Goal: Task Accomplishment & Management: Manage account settings

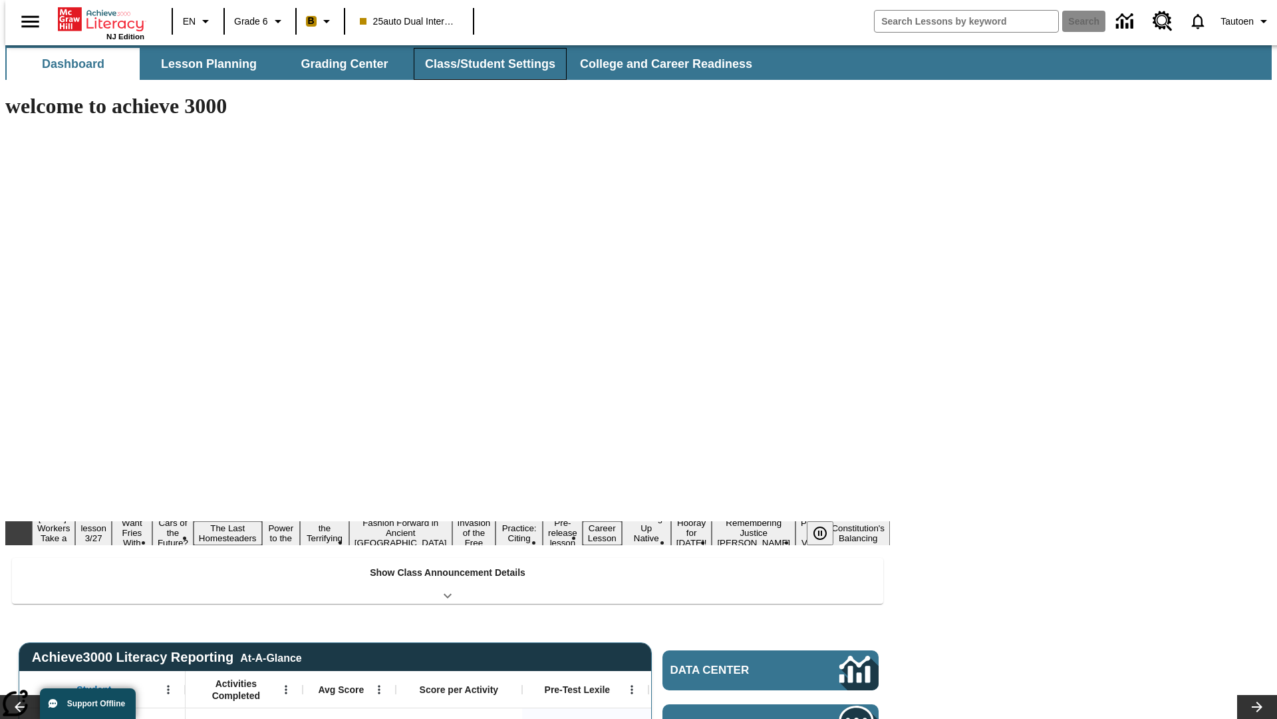
click at [483, 64] on button "Class/Student Settings" at bounding box center [490, 64] width 153 height 32
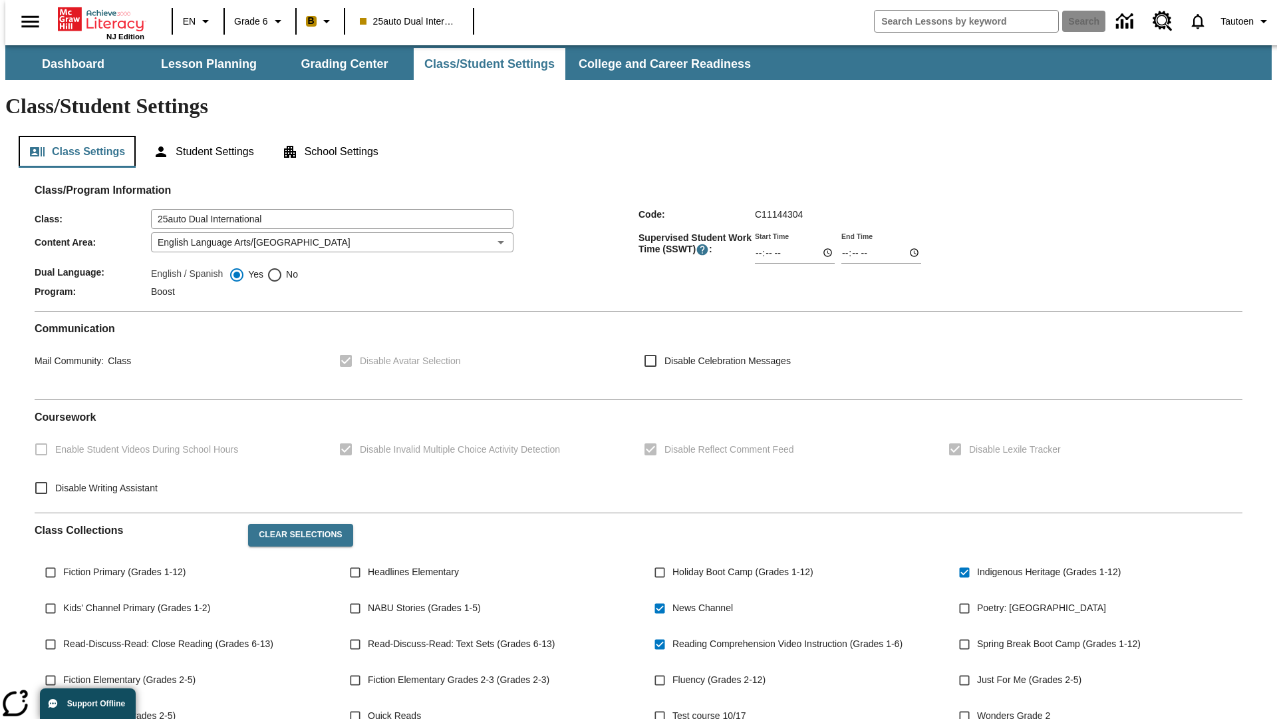
click at [72, 136] on button "Class Settings" at bounding box center [77, 152] width 117 height 32
click at [283, 267] on span "No" at bounding box center [290, 274] width 15 height 14
click at [283, 267] on input "No" at bounding box center [275, 275] width 16 height 16
radio input "true"
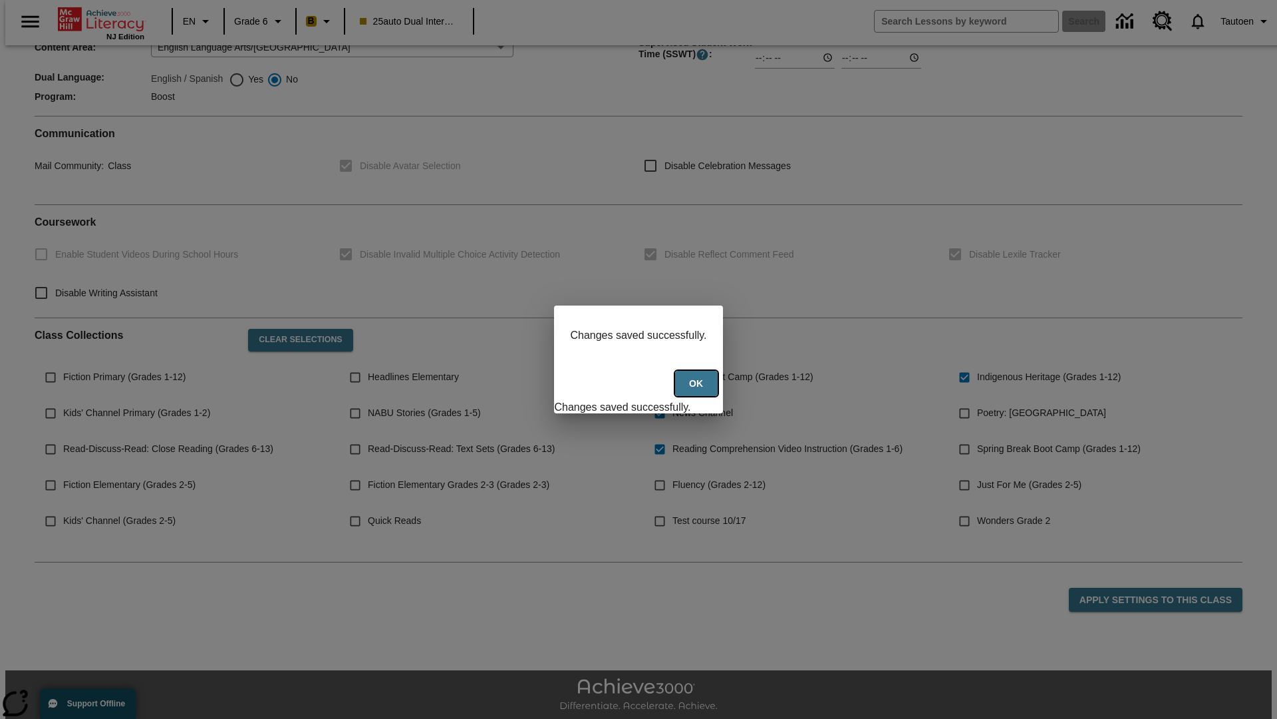
click at [698, 391] on button "Ok" at bounding box center [696, 384] width 43 height 26
